Goal: Task Accomplishment & Management: Use online tool/utility

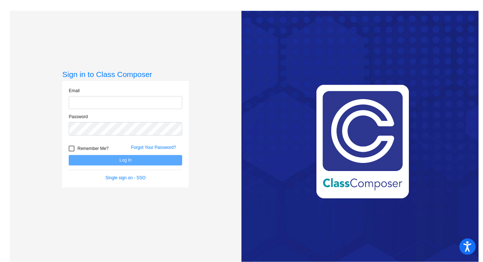
type input "[EMAIL_ADDRESS][DOMAIN_NAME]"
click at [111, 160] on button "Log In" at bounding box center [125, 160] width 113 height 10
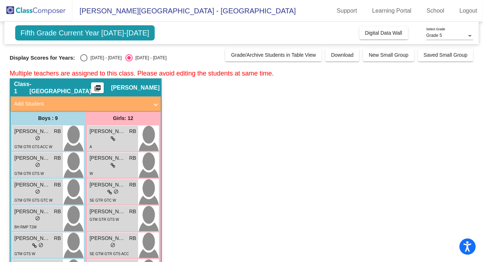
click at [83, 57] on div "Select an option" at bounding box center [83, 57] width 7 height 7
click at [83, 61] on input "[DATE] - [DATE]" at bounding box center [83, 61] width 0 height 0
radio input "true"
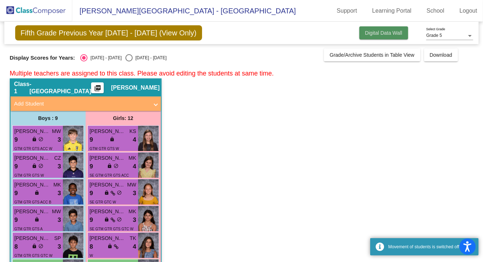
click at [398, 30] on span "Digital Data Wall" at bounding box center [383, 33] width 37 height 6
